Goal: Task Accomplishment & Management: Use online tool/utility

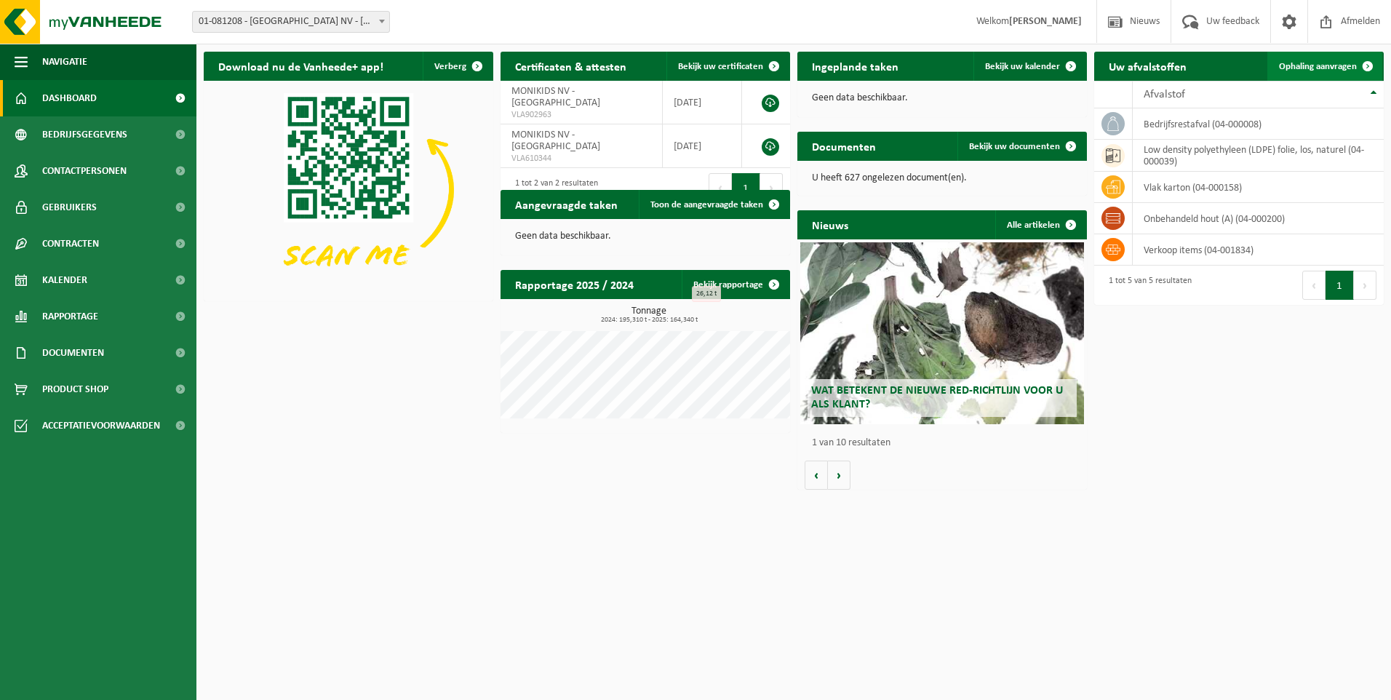
click at [1319, 63] on span "Ophaling aanvragen" at bounding box center [1318, 66] width 78 height 9
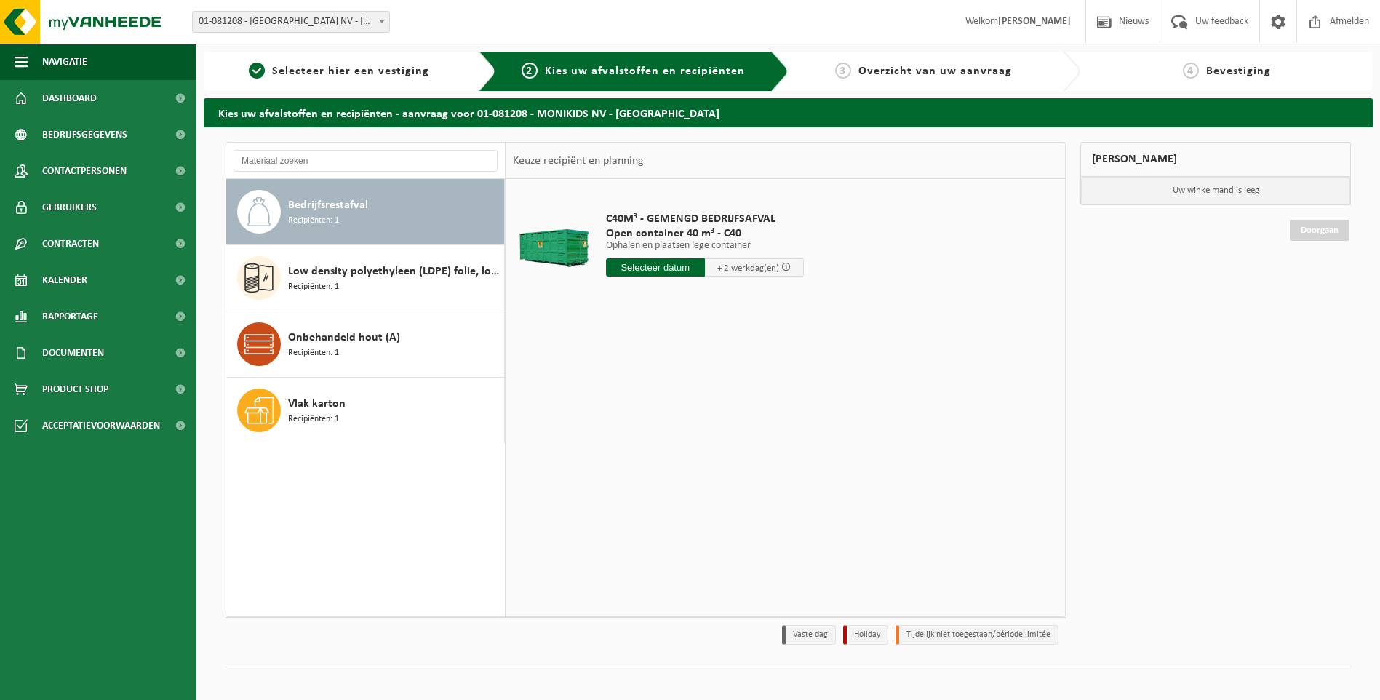
click at [664, 263] on input "text" at bounding box center [655, 267] width 99 height 18
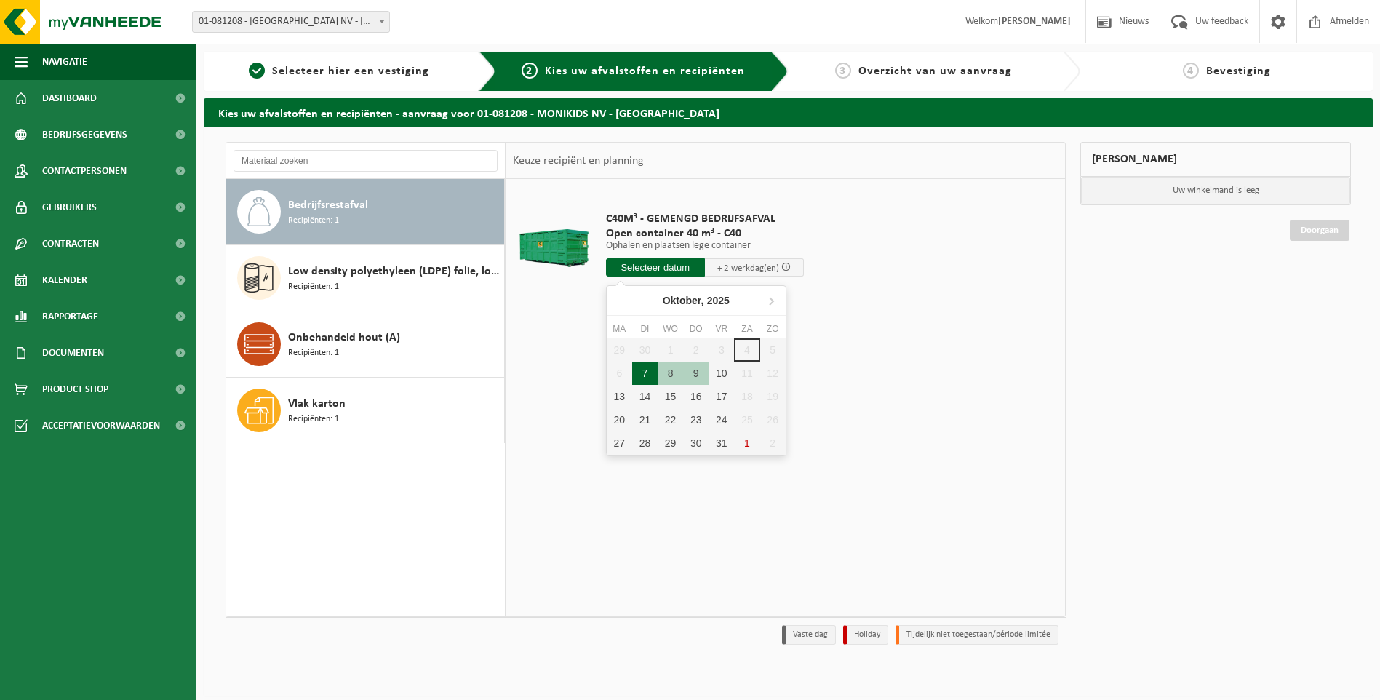
click at [647, 377] on div "7" at bounding box center [644, 372] width 25 height 23
type input "Van 2025-10-07"
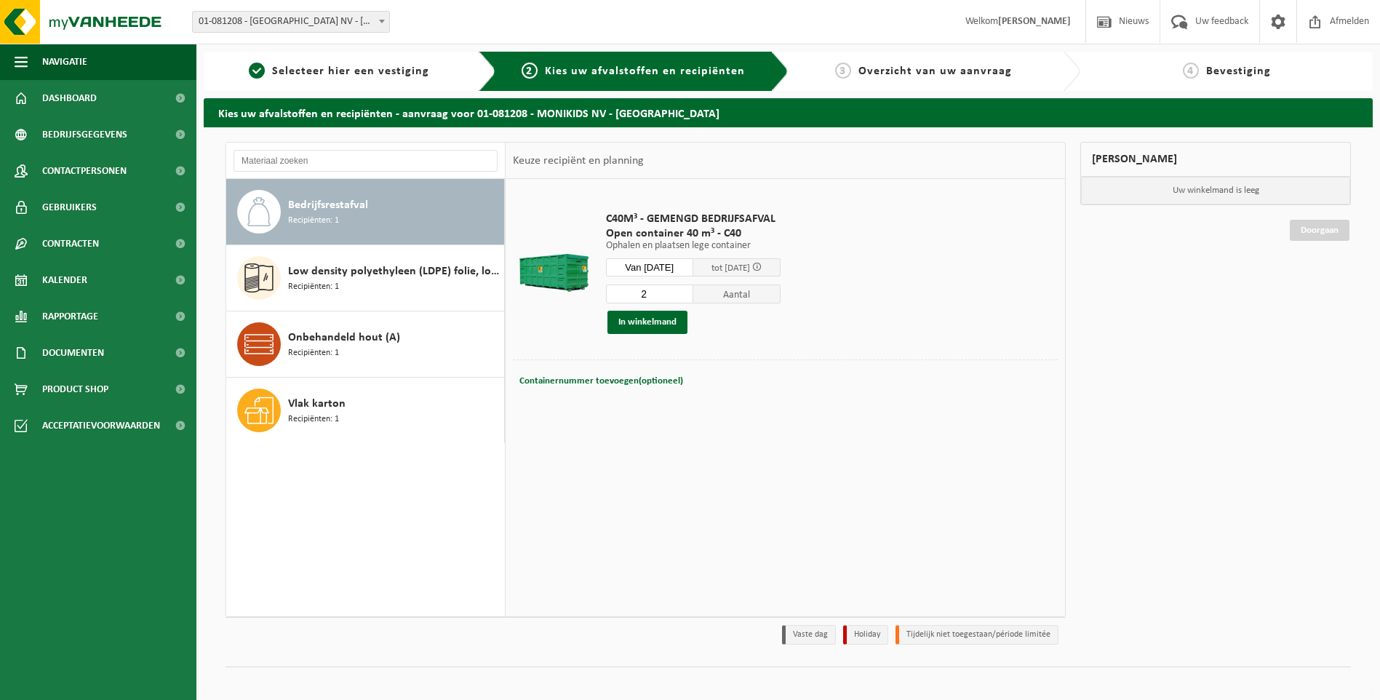
type input "2"
click at [693, 290] on input "2" at bounding box center [649, 293] width 87 height 19
click at [647, 321] on button "In winkelmand" at bounding box center [647, 322] width 80 height 23
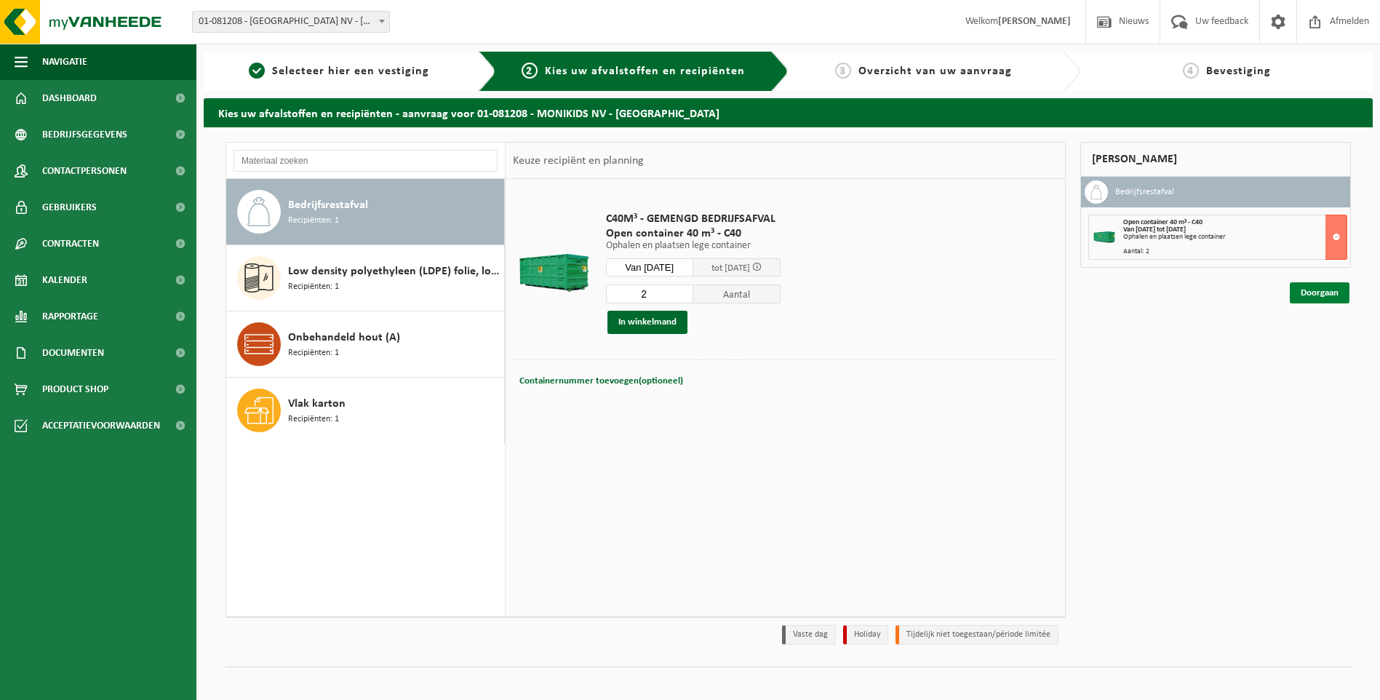
click at [1307, 292] on link "Doorgaan" at bounding box center [1320, 292] width 60 height 21
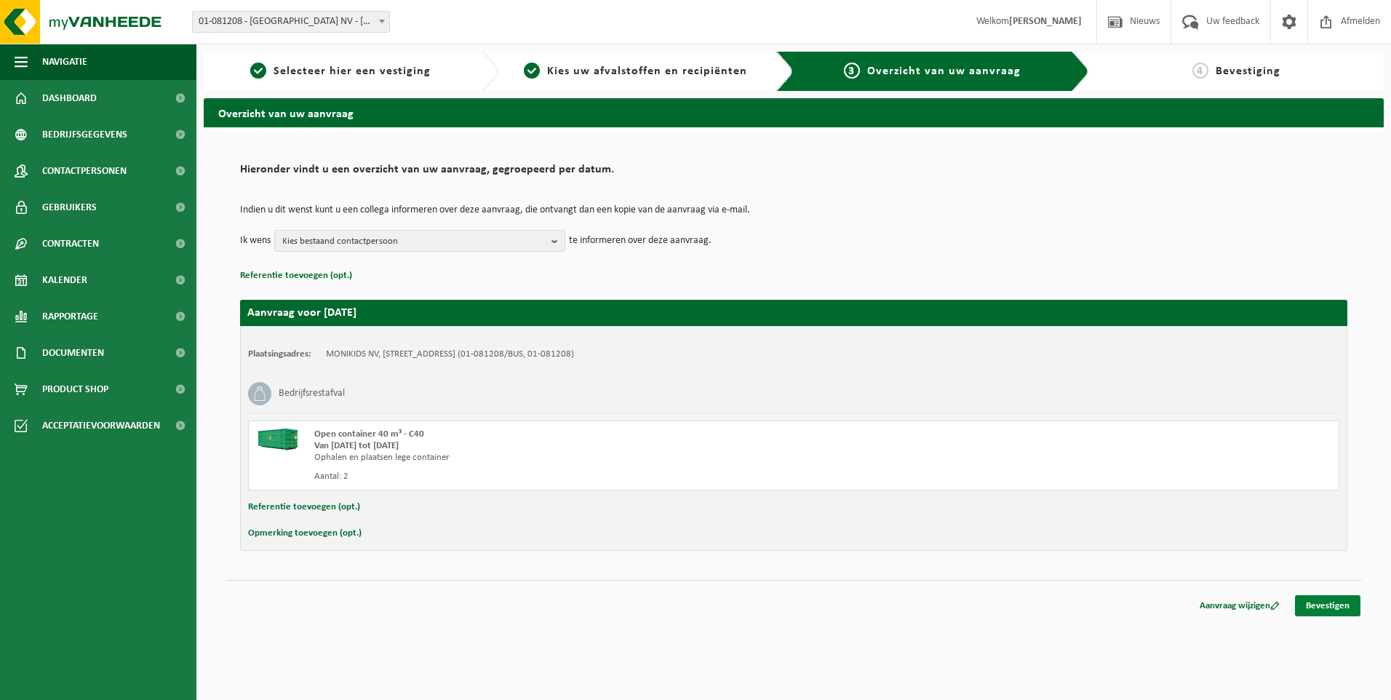
click at [1322, 608] on link "Bevestigen" at bounding box center [1327, 605] width 65 height 21
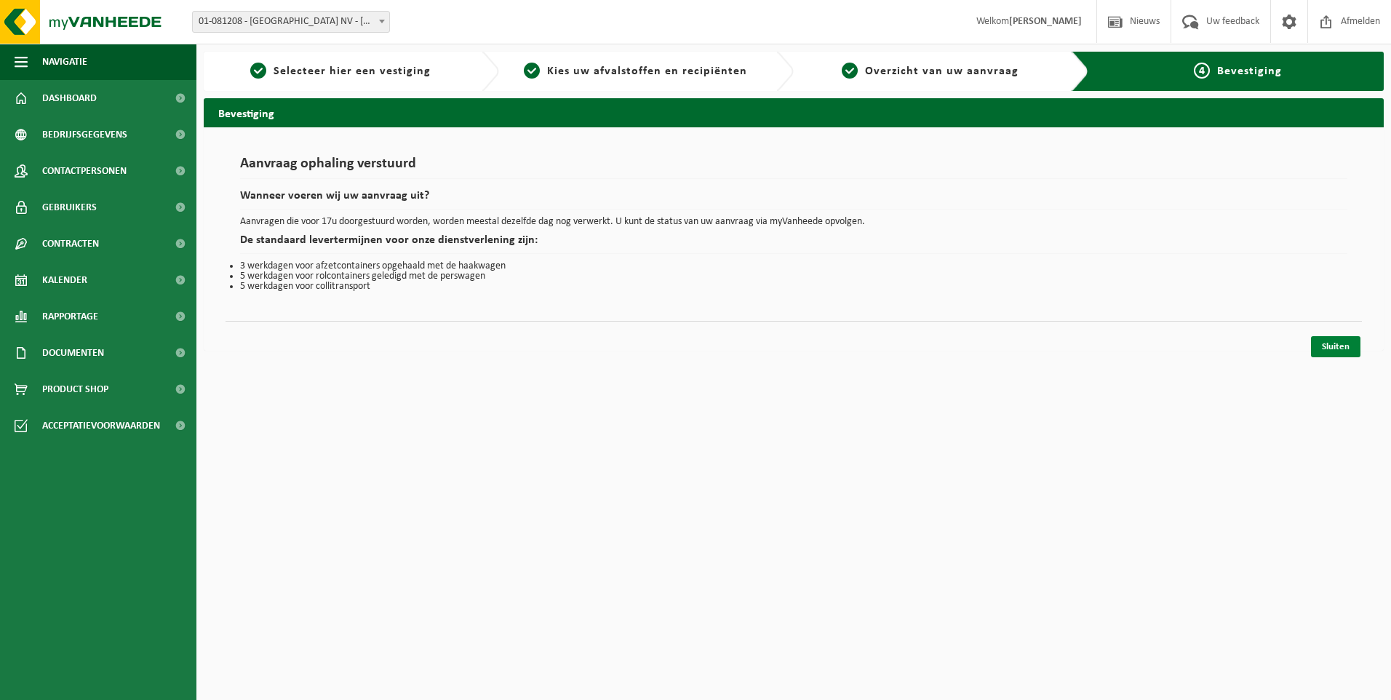
click at [1329, 345] on link "Sluiten" at bounding box center [1335, 346] width 49 height 21
